Goal: Transaction & Acquisition: Purchase product/service

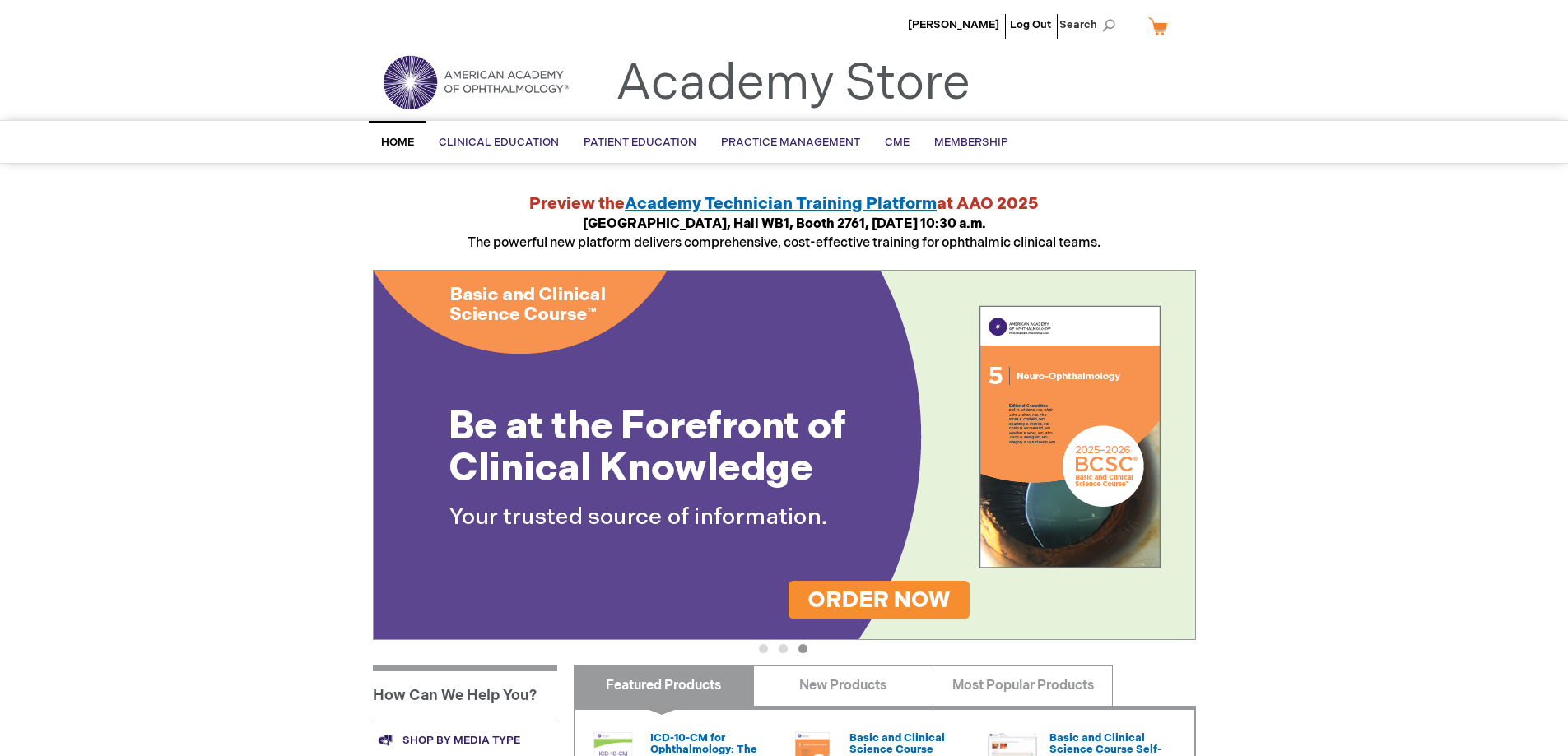
click at [389, 138] on span "Home" at bounding box center [398, 142] width 33 height 13
click at [983, 23] on span "[PERSON_NAME]" at bounding box center [954, 24] width 91 height 13
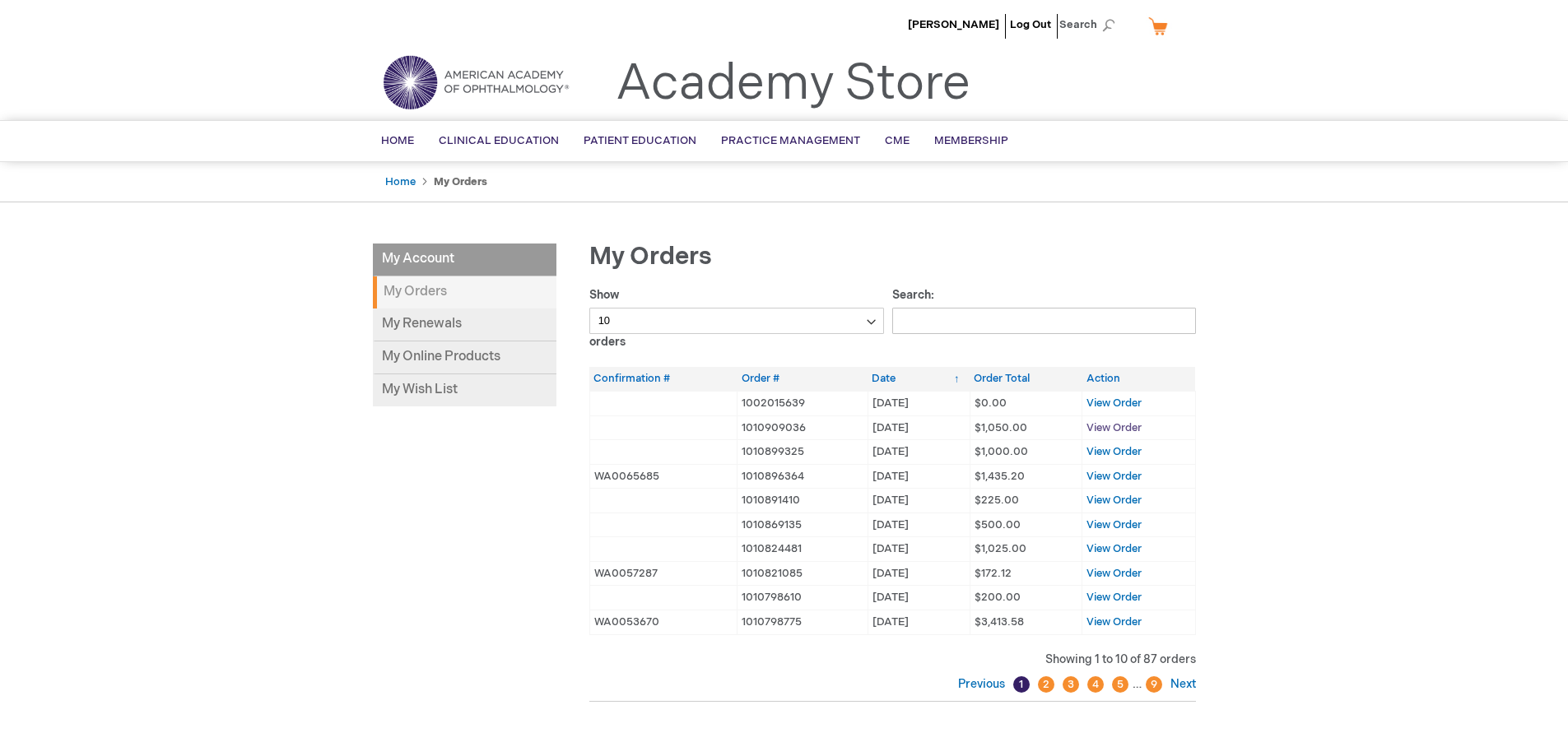
click at [1115, 425] on span "View Order" at bounding box center [1114, 427] width 55 height 13
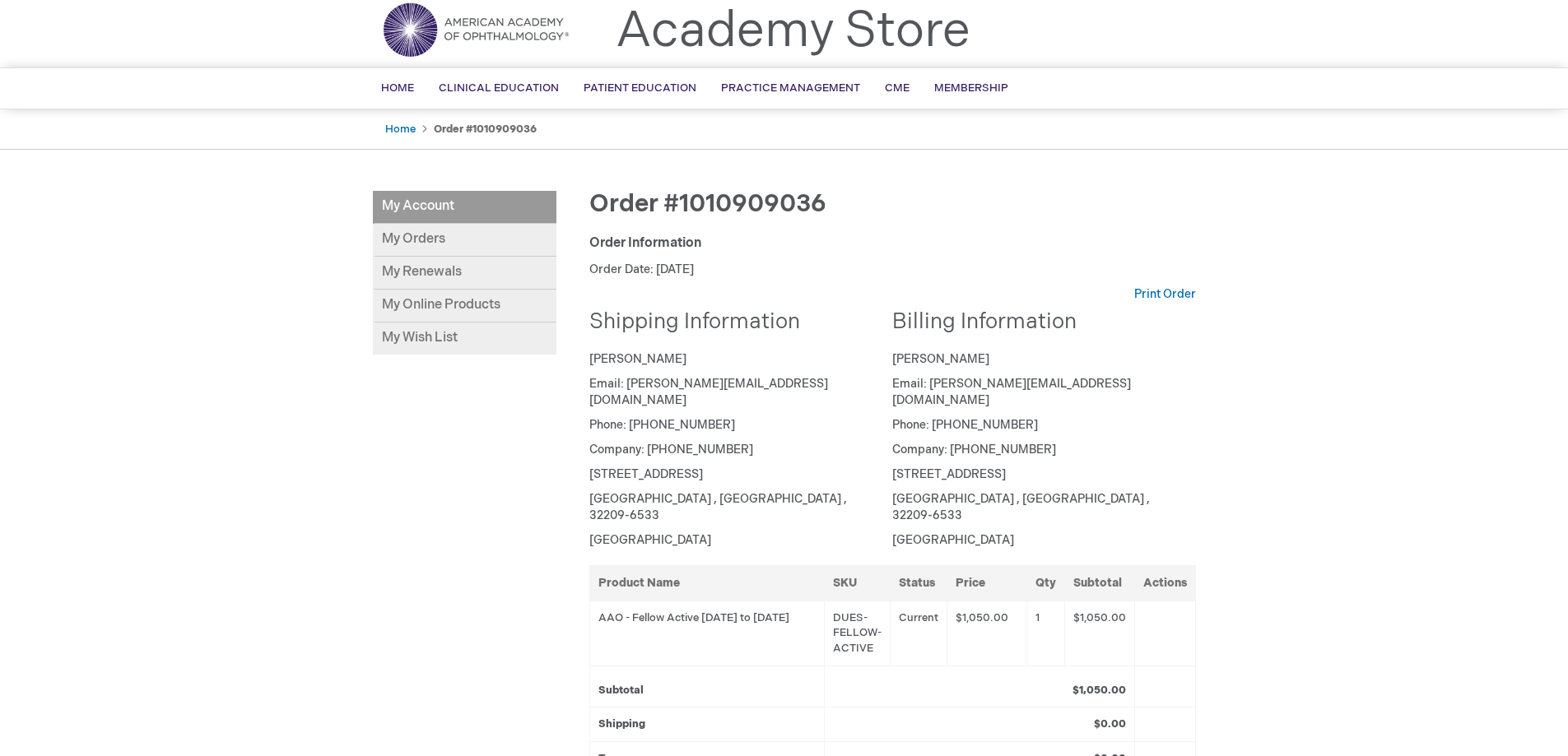
scroll to position [83, 0]
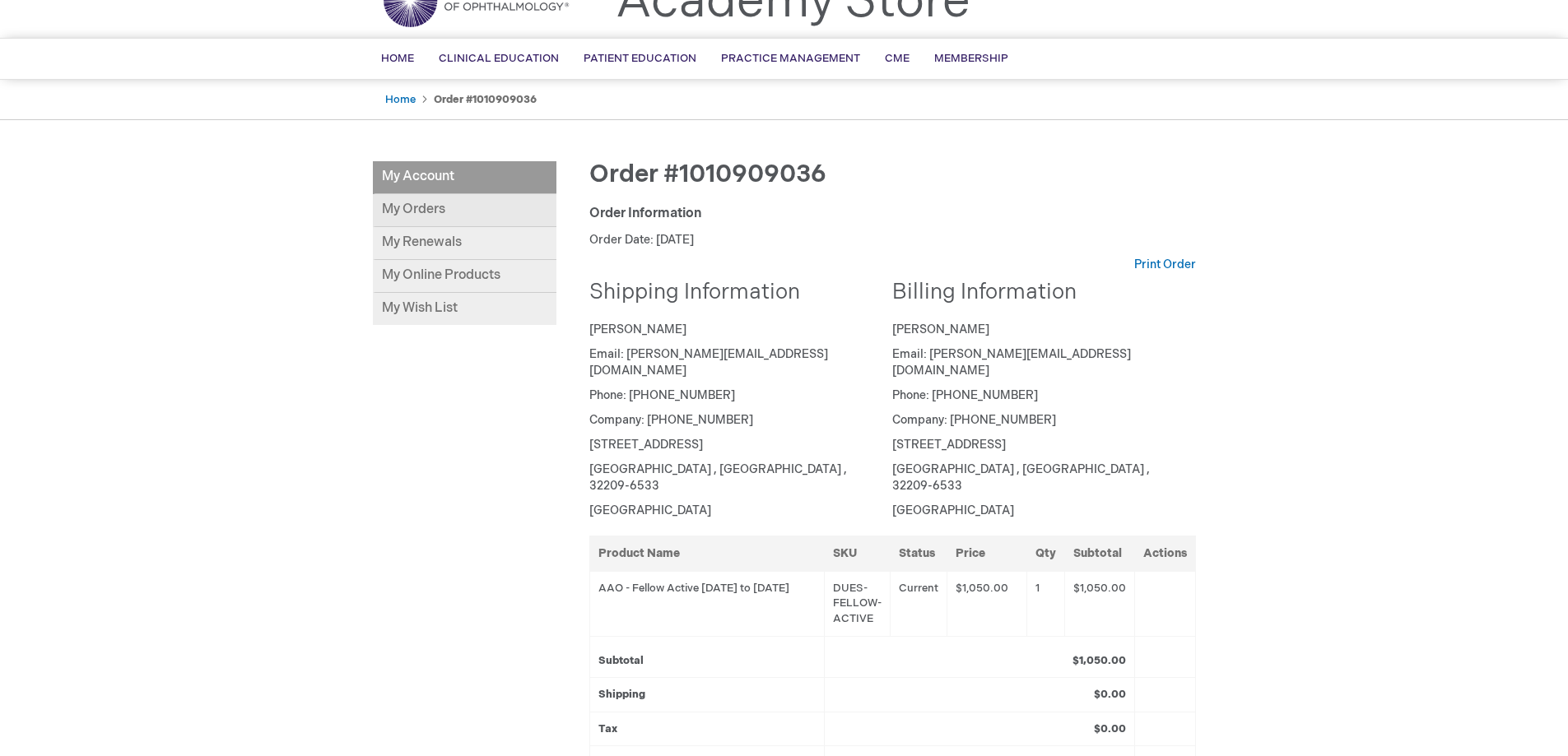
click at [434, 206] on link "My Orders" at bounding box center [464, 211] width 183 height 33
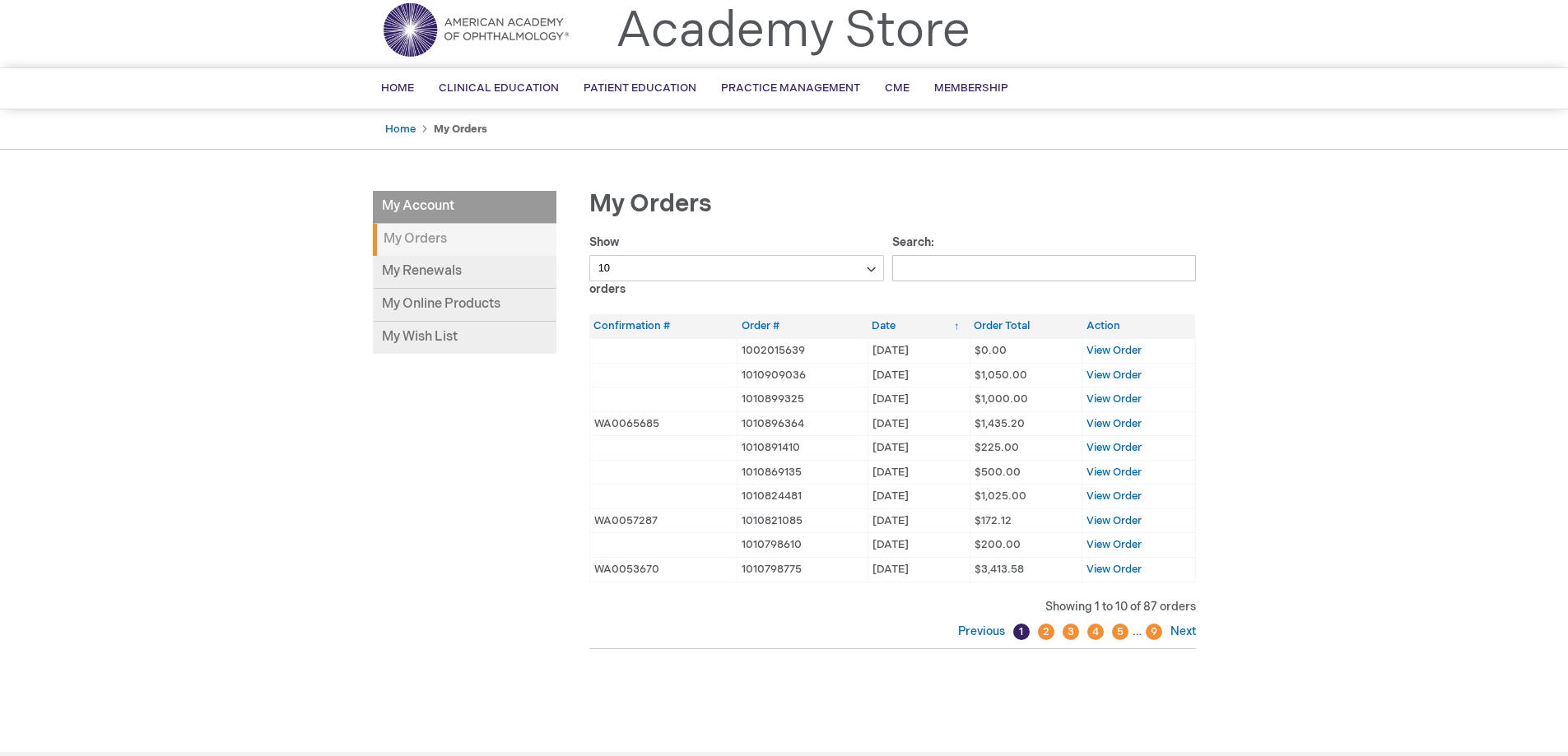
scroll to position [83, 0]
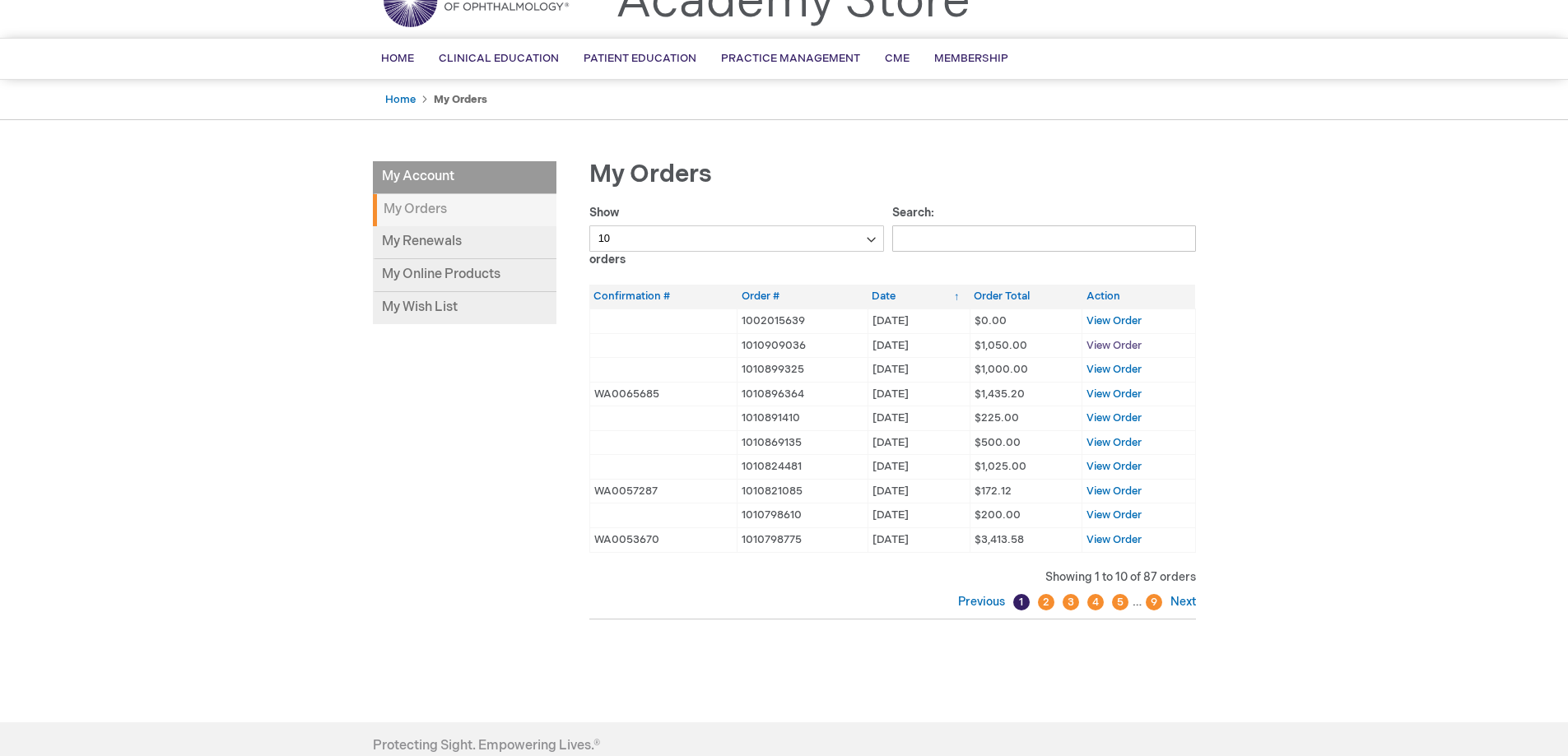
click at [1130, 341] on span "View Order" at bounding box center [1114, 345] width 55 height 13
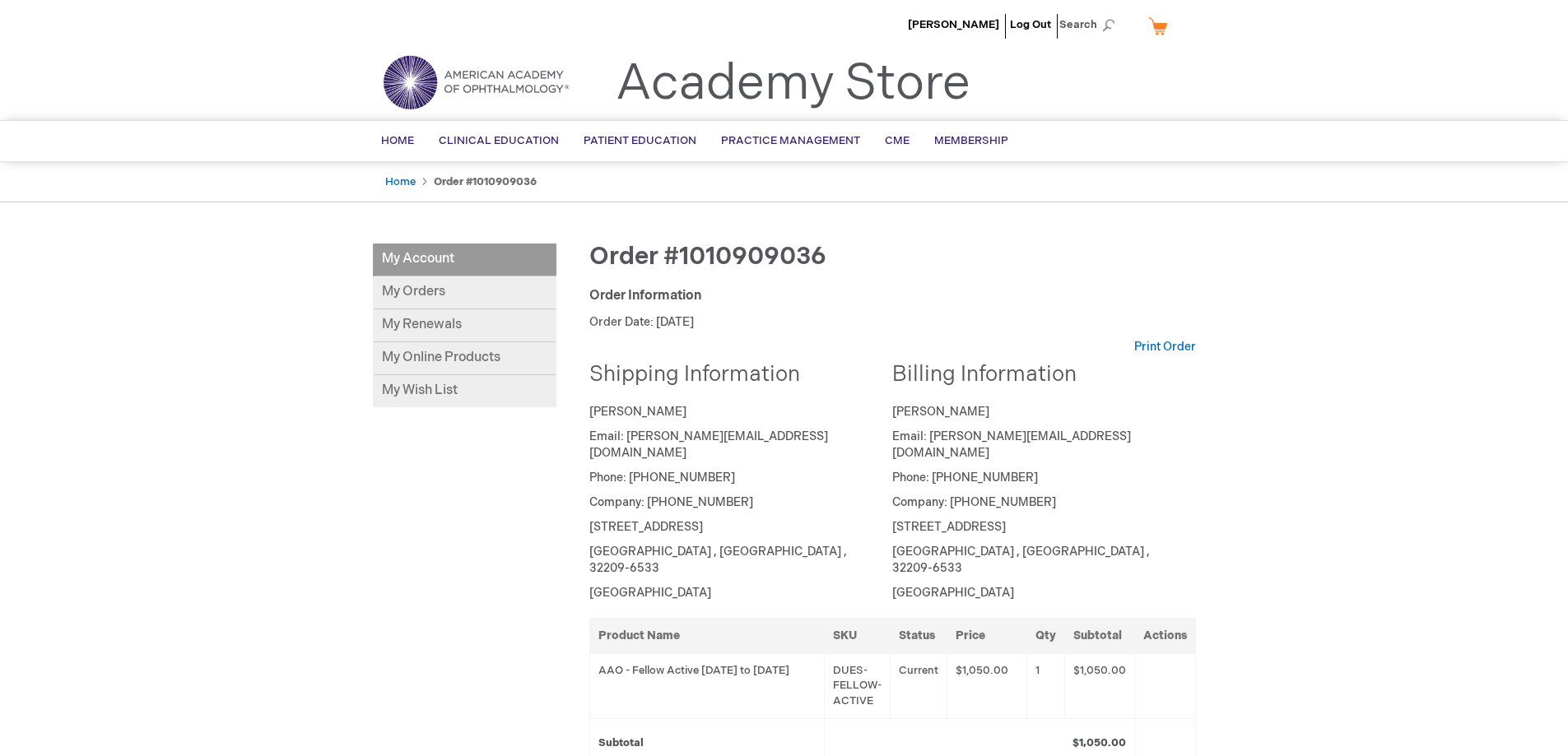
scroll to position [83, 0]
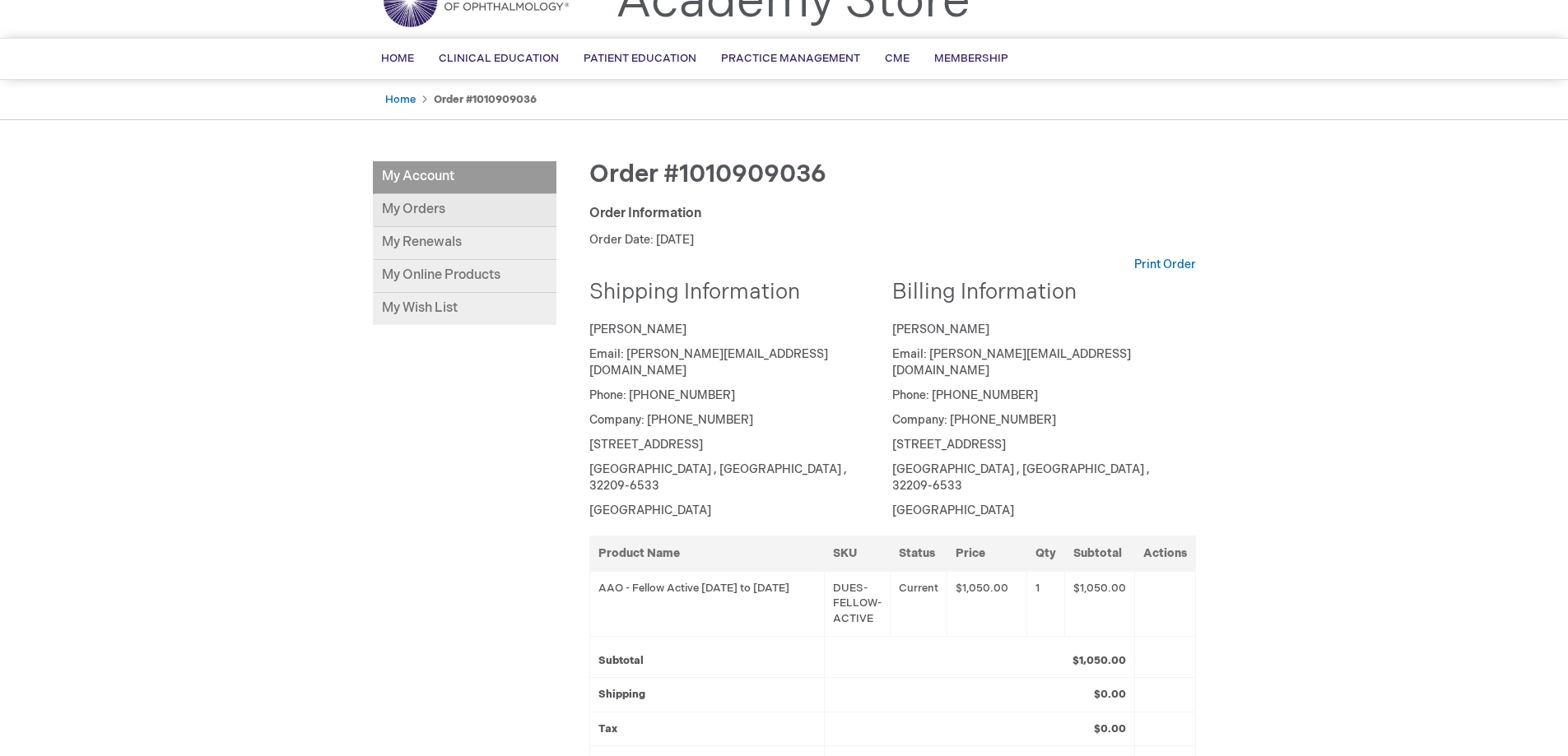
click at [420, 206] on link "My Orders" at bounding box center [464, 211] width 183 height 33
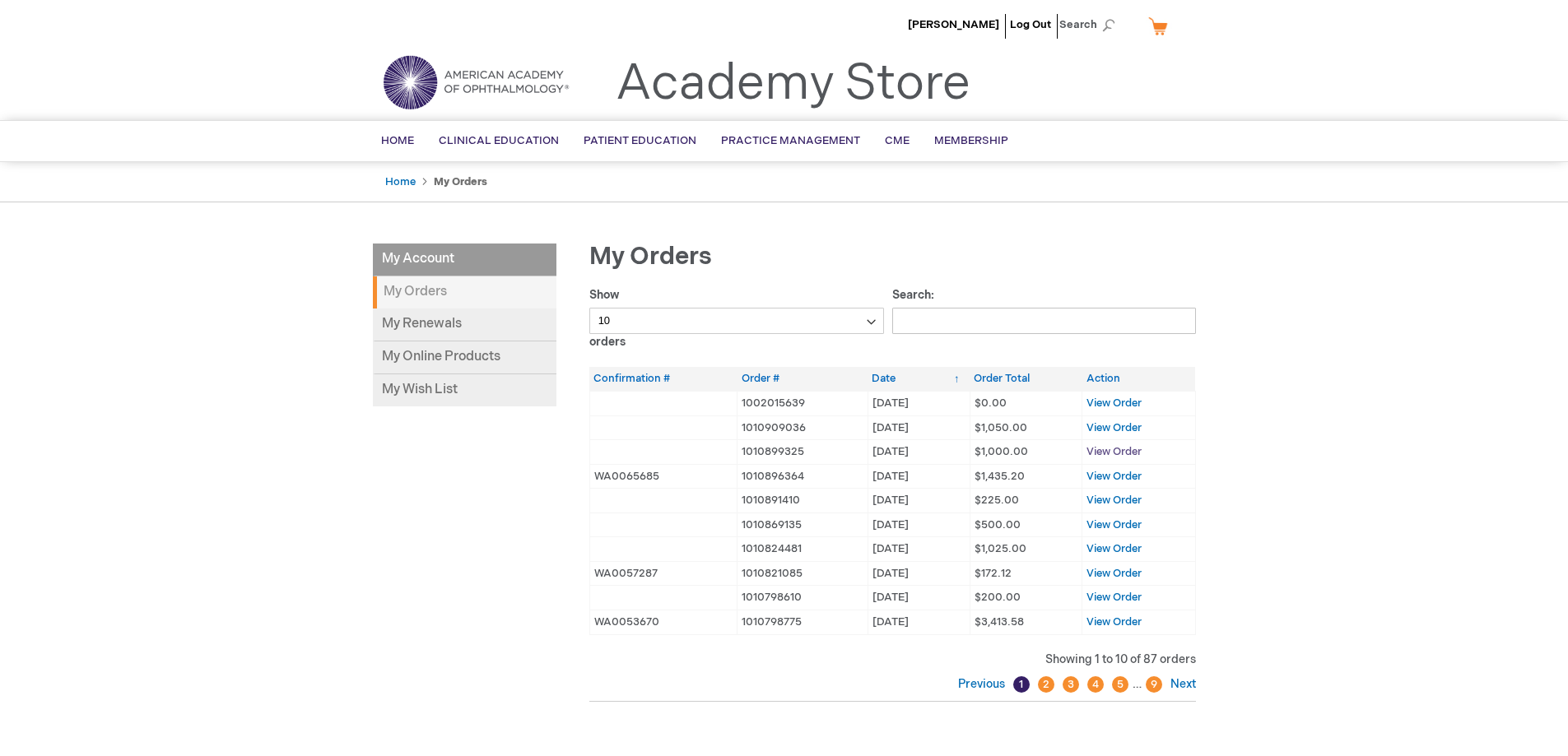
click at [1100, 449] on span "View Order" at bounding box center [1114, 452] width 55 height 13
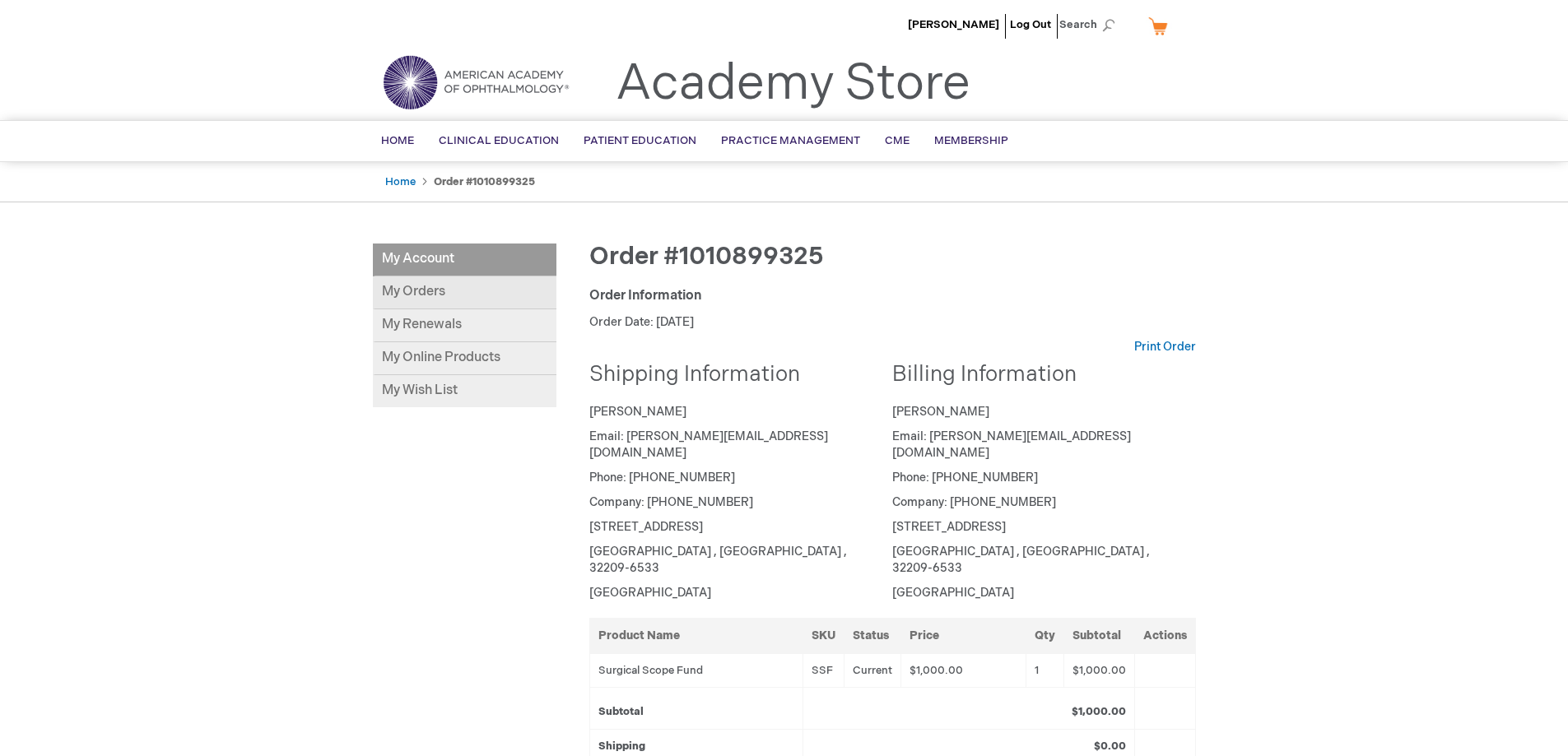
click at [443, 292] on link "My Orders" at bounding box center [464, 292] width 183 height 33
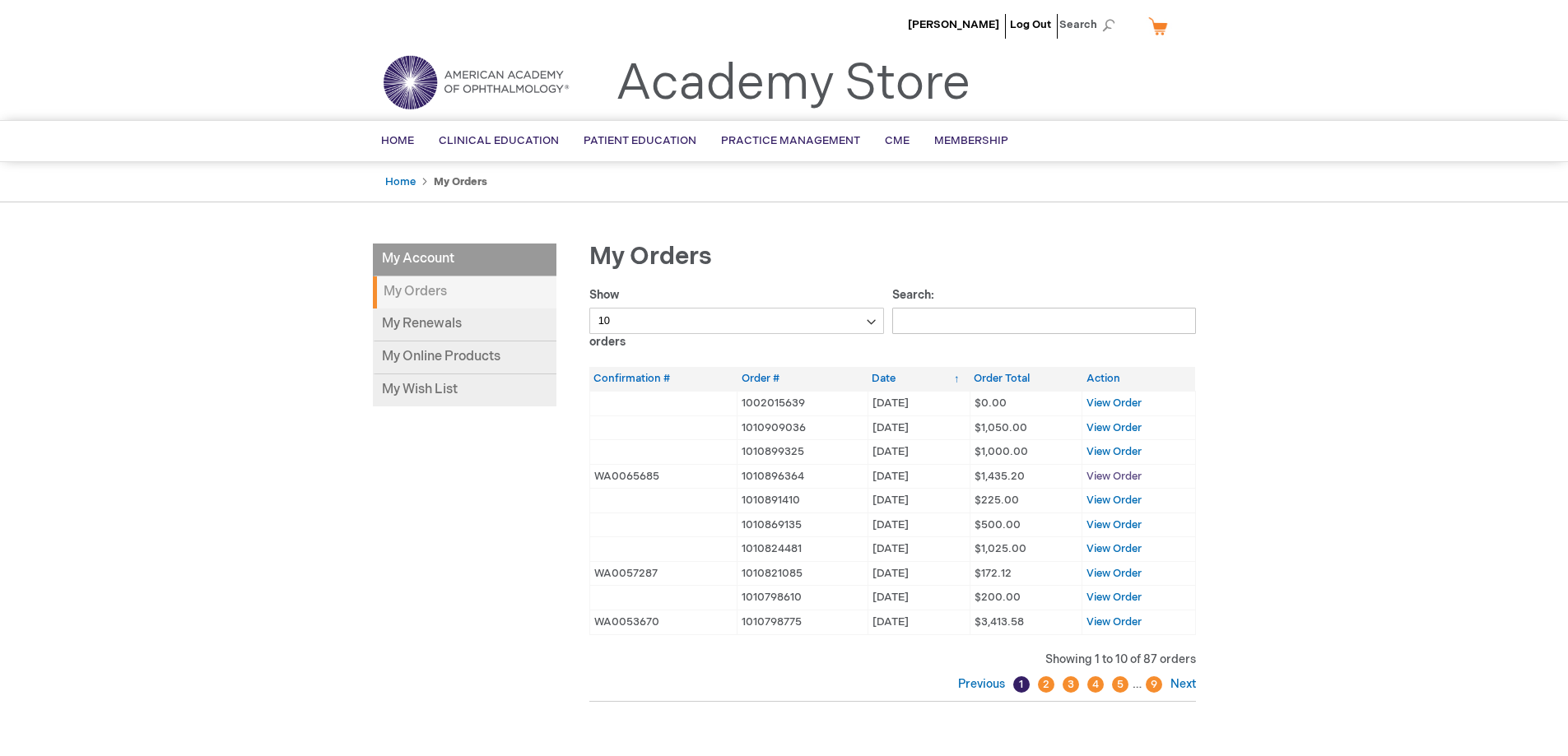
click at [1115, 472] on span "View Order" at bounding box center [1114, 476] width 55 height 13
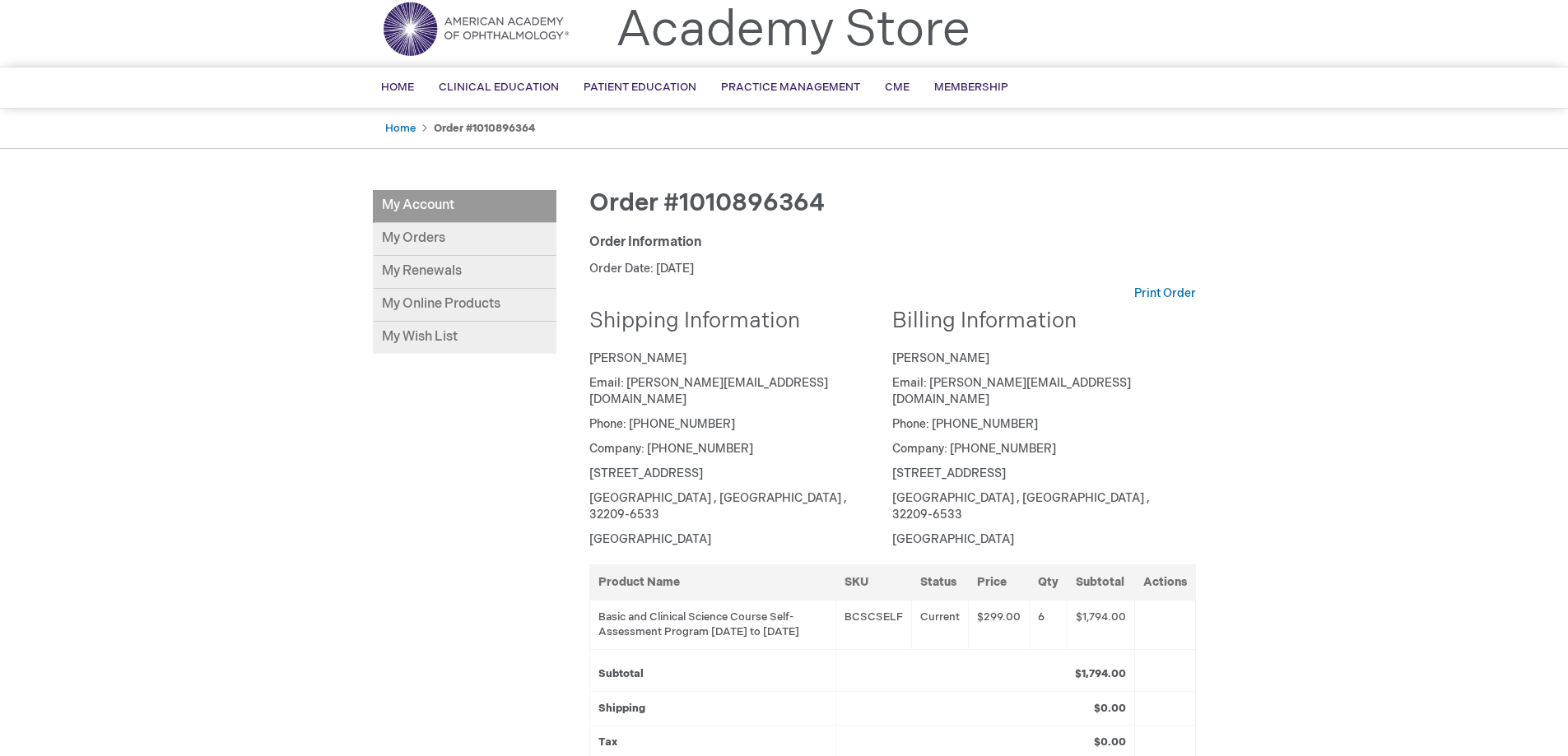
scroll to position [83, 0]
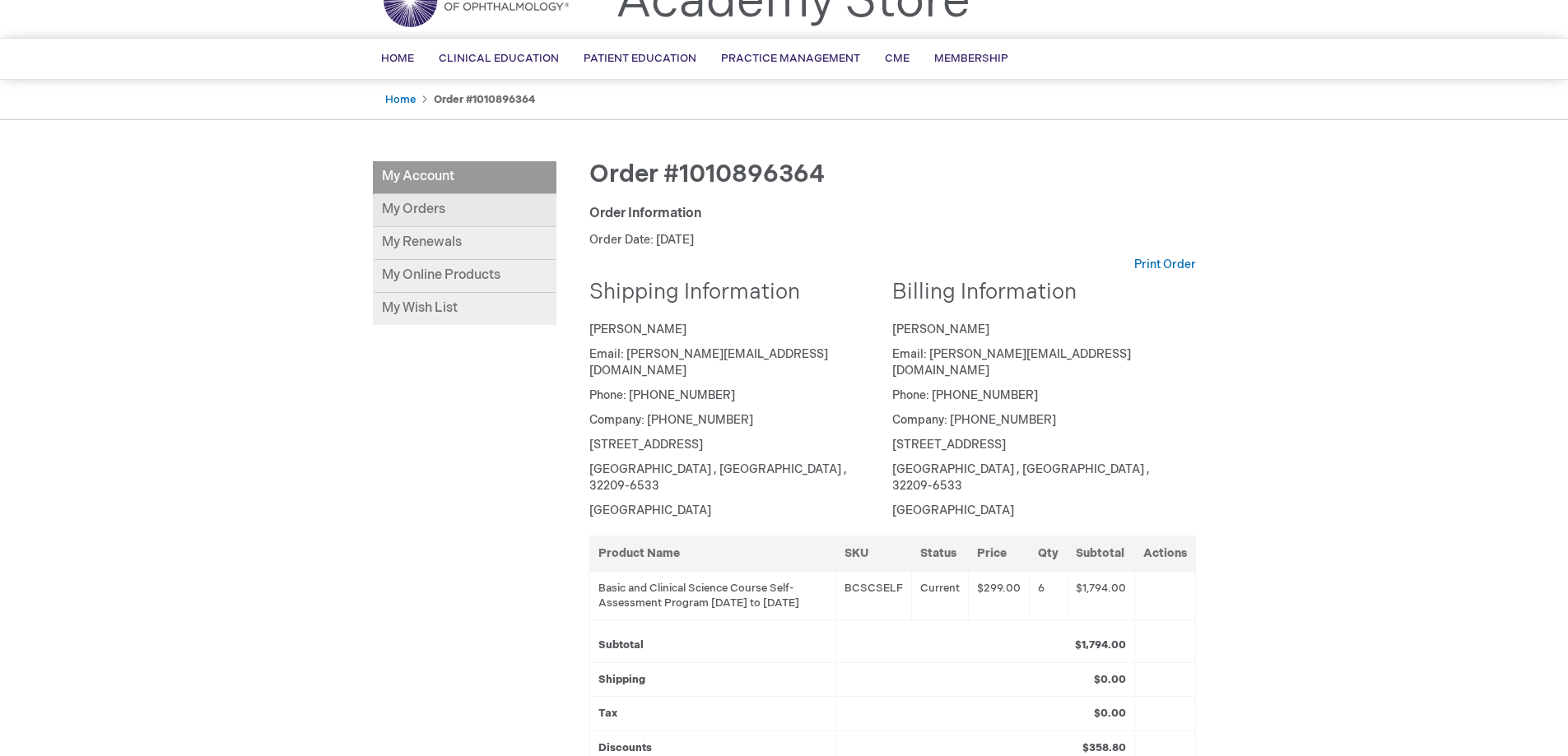
click at [425, 205] on link "My Orders" at bounding box center [464, 211] width 183 height 33
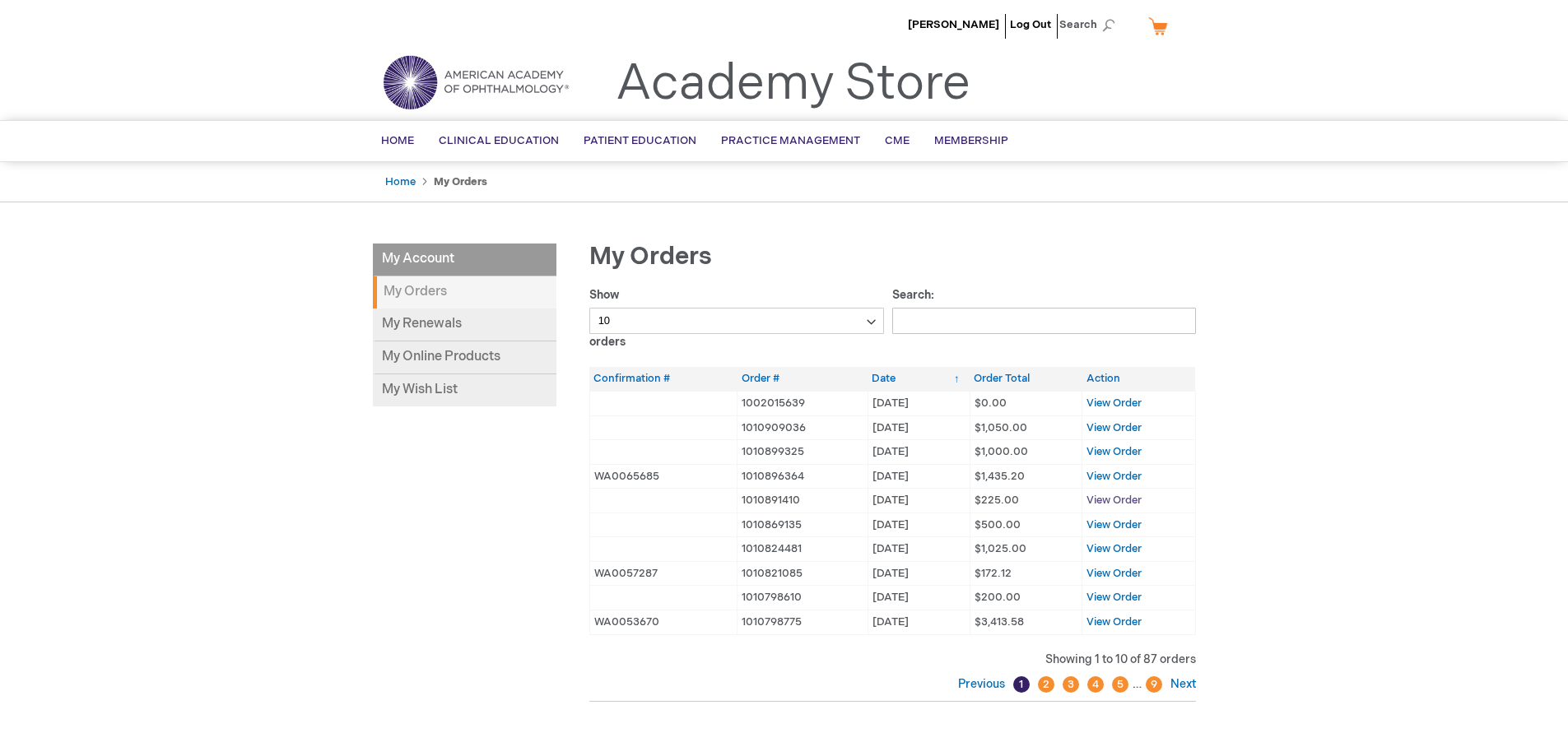
click at [1118, 495] on span "View Order" at bounding box center [1114, 500] width 55 height 13
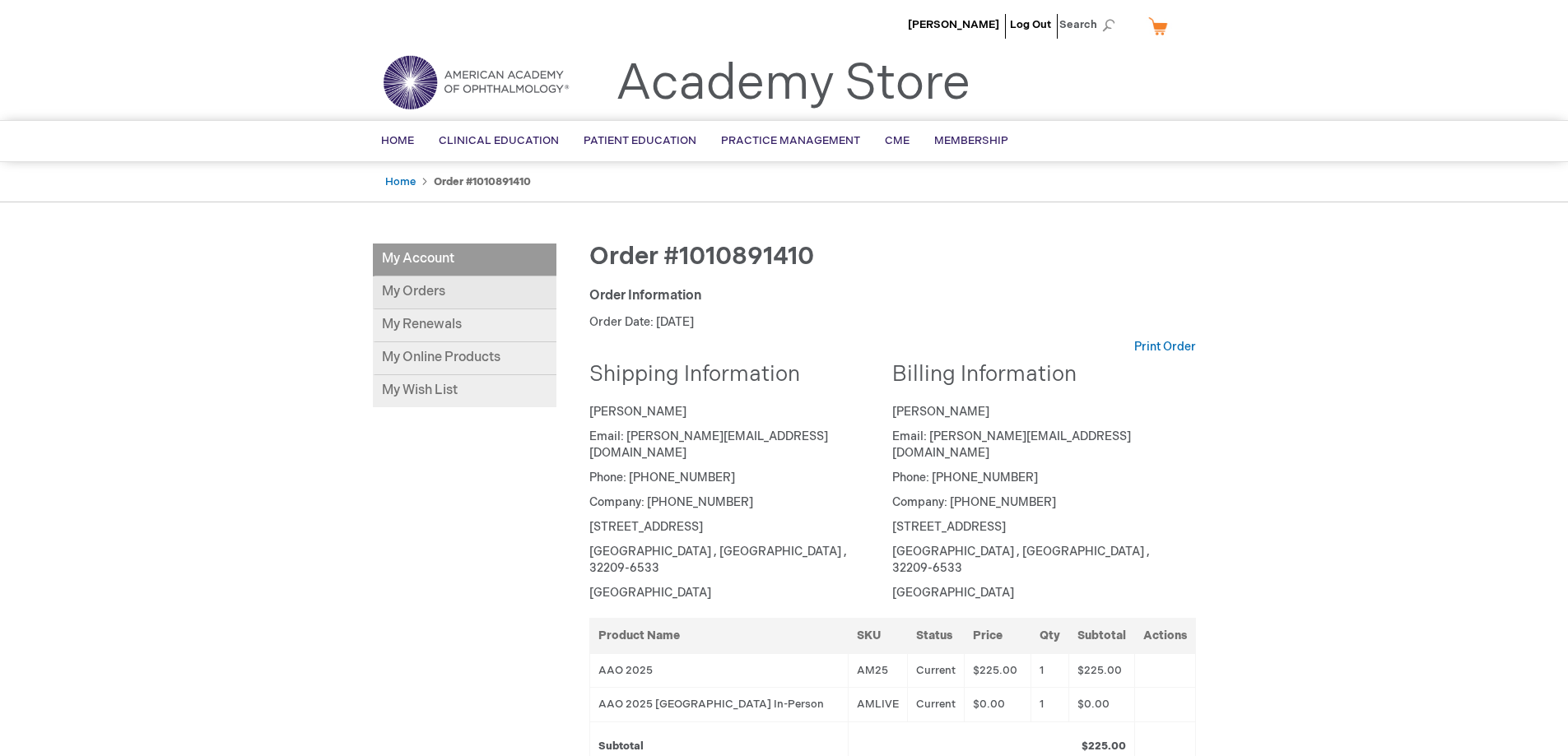
click at [435, 286] on link "My Orders" at bounding box center [464, 292] width 183 height 33
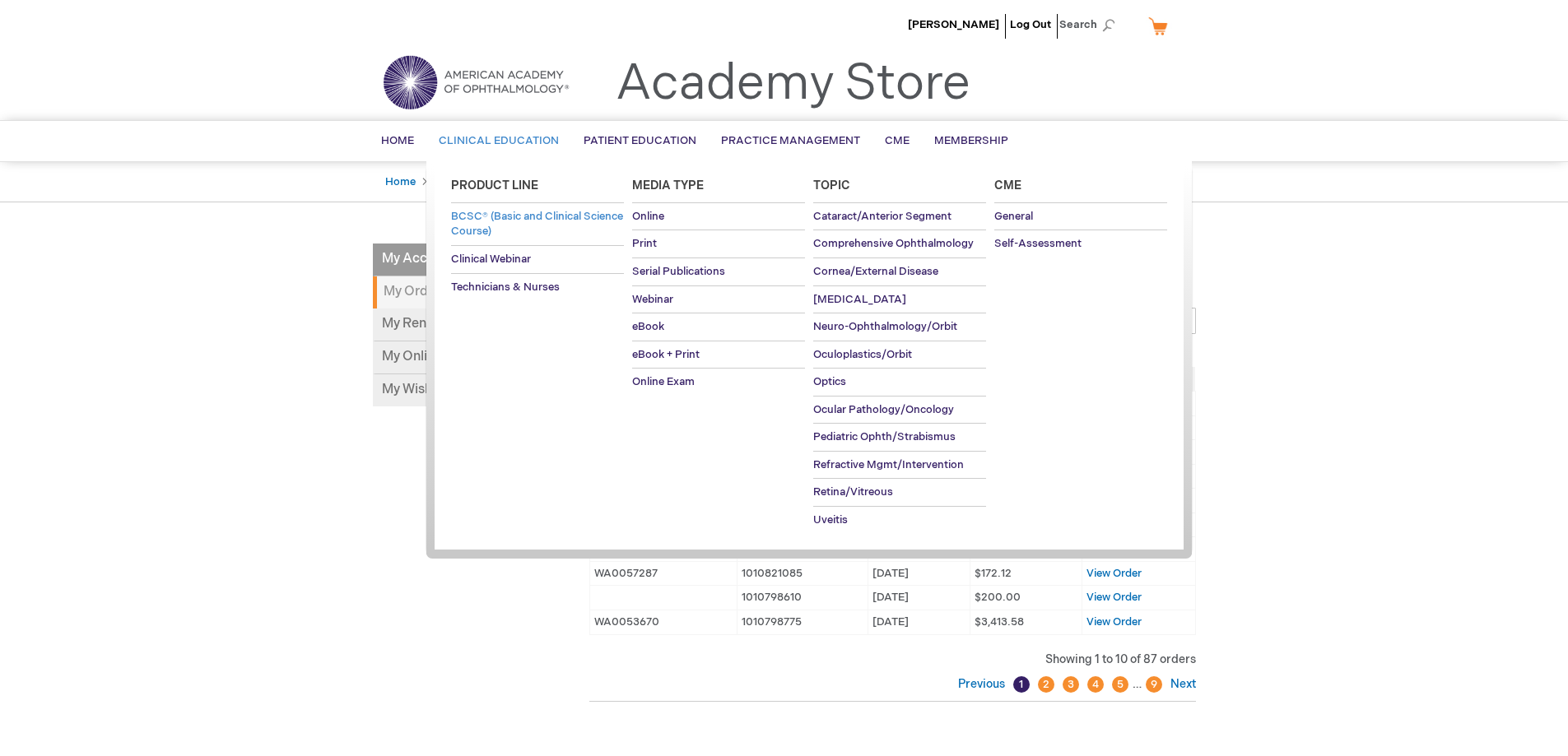
click at [491, 222] on span "BCSC® (Basic and Clinical Science Course)" at bounding box center [537, 224] width 172 height 28
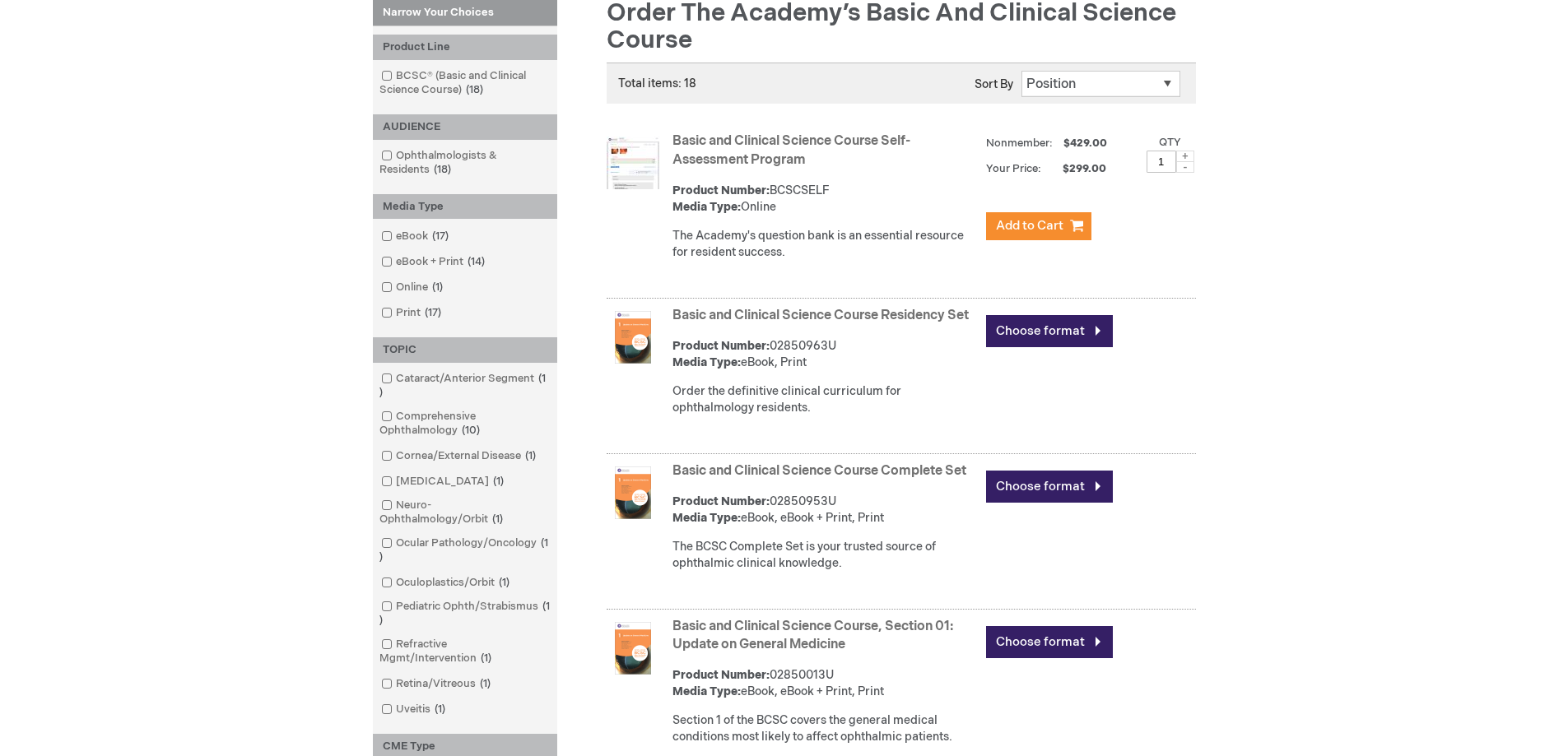
scroll to position [247, 0]
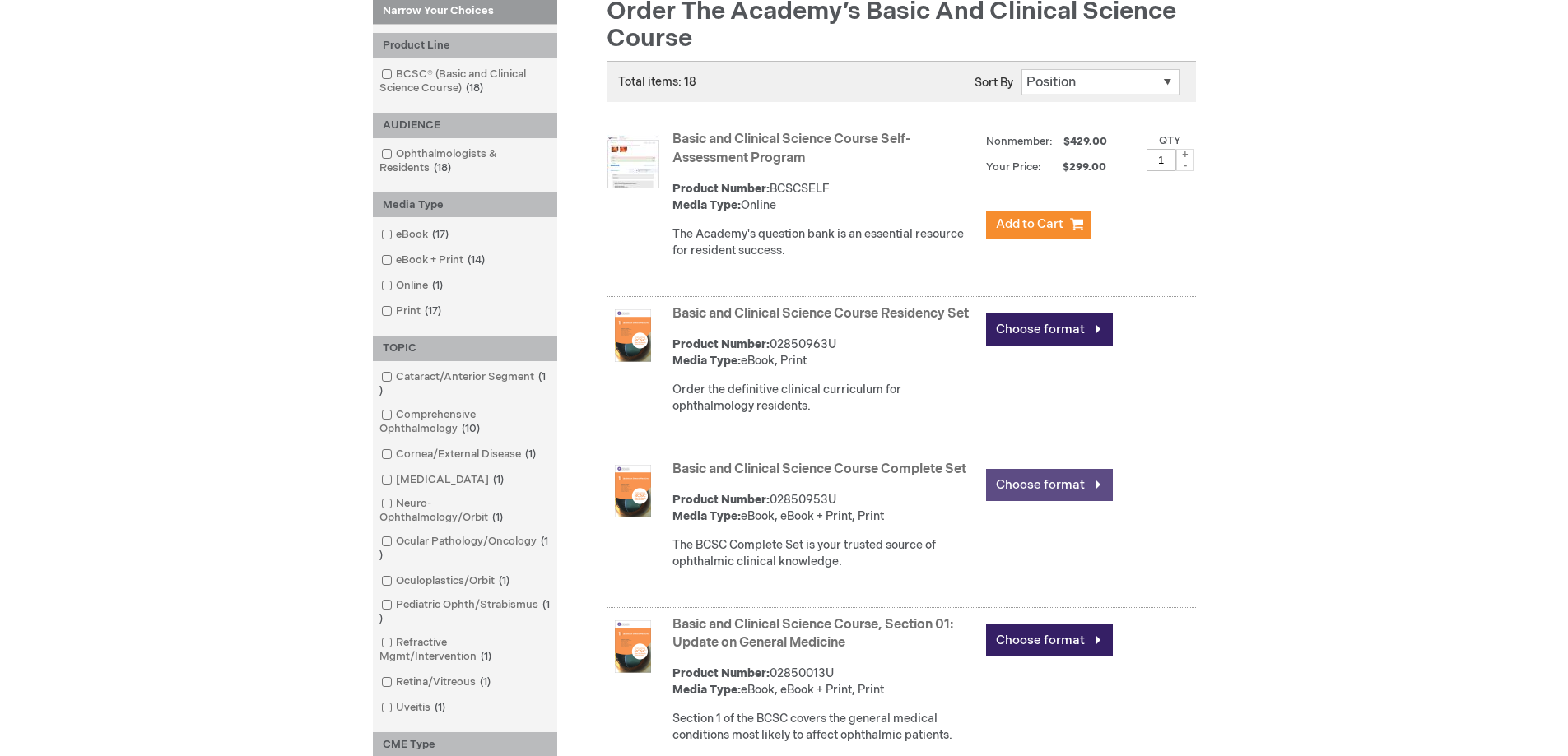
click at [1039, 501] on link "Choose format" at bounding box center [1049, 484] width 127 height 32
click at [1041, 498] on link "Choose format" at bounding box center [1049, 484] width 127 height 32
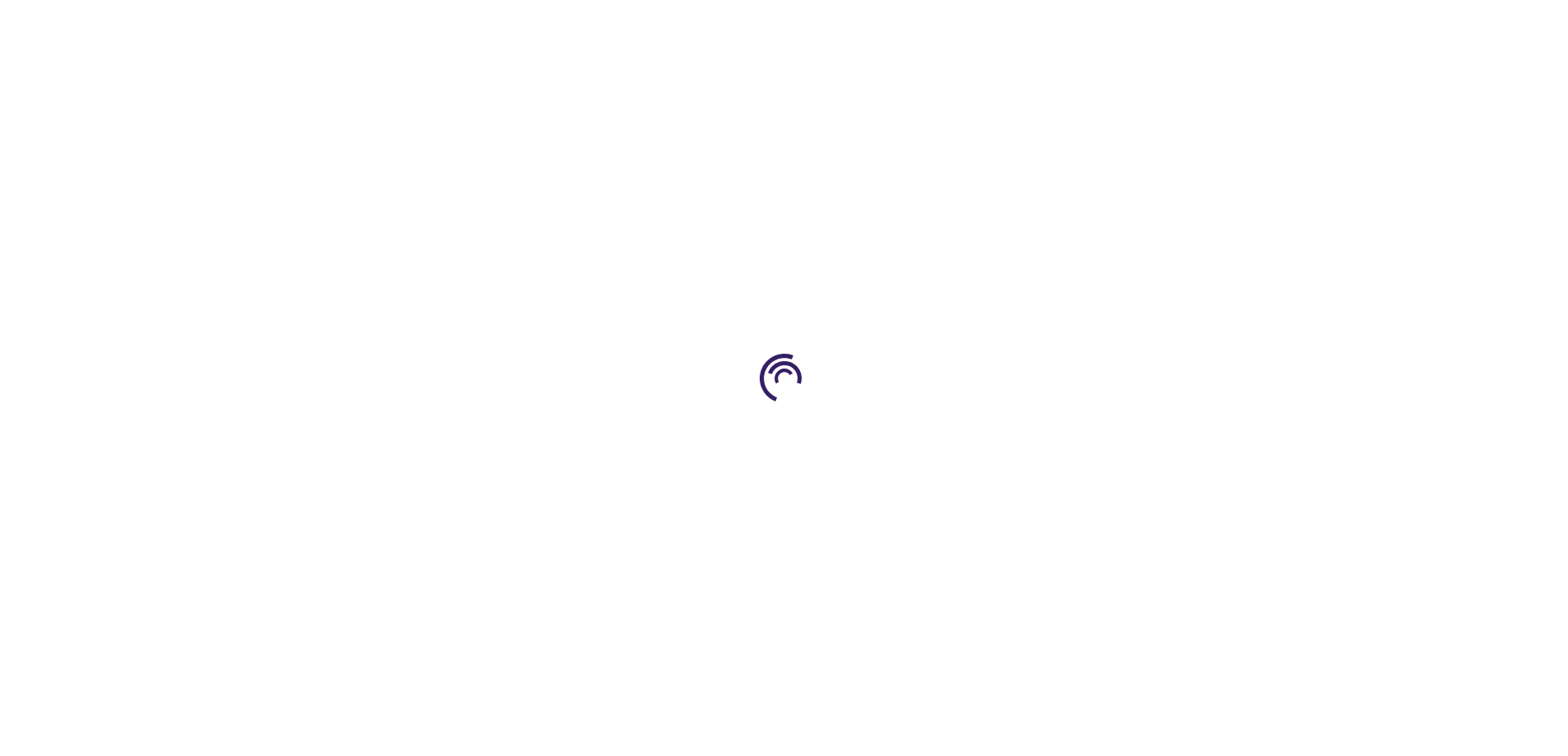
type input "0"
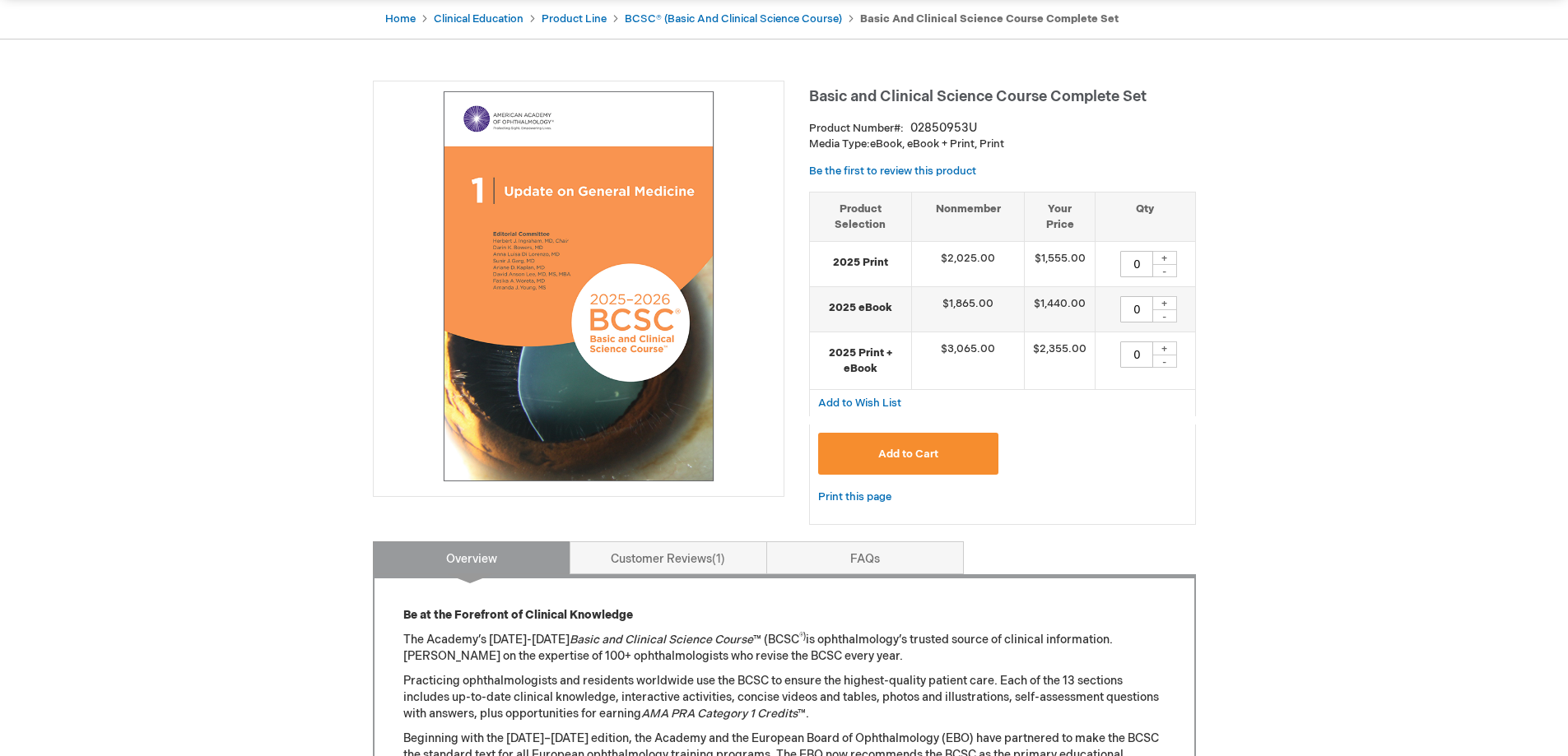
scroll to position [83, 0]
